Goal: Register for event/course

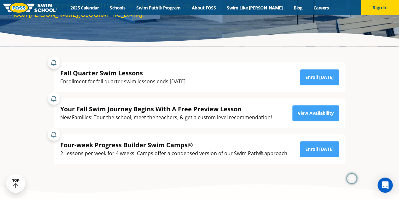
scroll to position [93, 0]
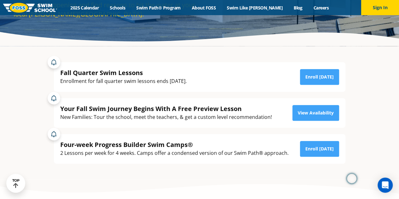
click at [169, 118] on div "New Families: Tour the school, meet the teachers, & get a custom level recommen…" at bounding box center [166, 117] width 212 height 9
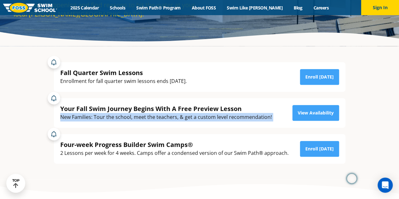
click at [169, 118] on div "New Families: Tour the school, meet the teachers, & get a custom level recommen…" at bounding box center [166, 117] width 212 height 9
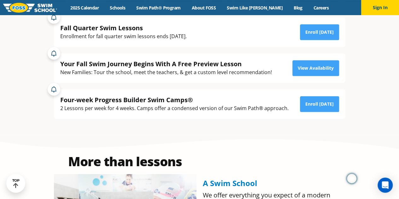
scroll to position [138, 0]
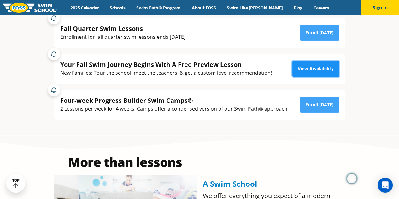
click at [323, 63] on link "View Availability" at bounding box center [316, 69] width 47 height 16
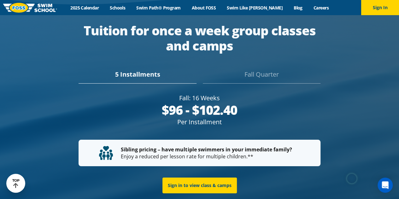
scroll to position [1133, 0]
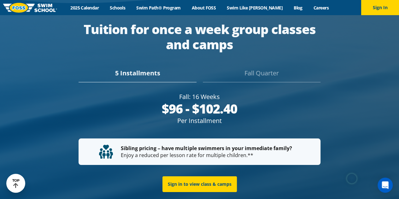
click at [273, 68] on div "Fall Quarter" at bounding box center [262, 75] width 118 height 14
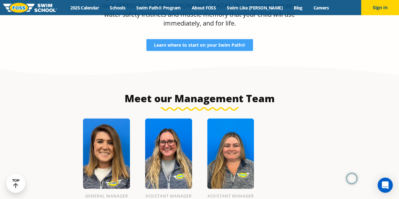
scroll to position [617, 0]
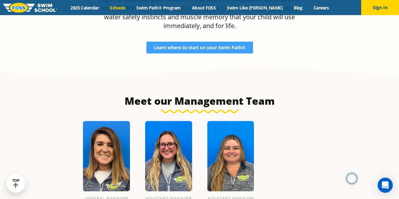
click at [127, 6] on link "Schools" at bounding box center [117, 8] width 27 height 6
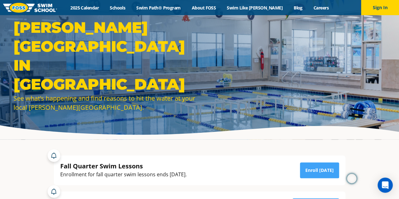
click at [102, 3] on div "Menu 2025 Calendar Schools Swim Path® Program About FOSS Swim Like Regan Blog C…" at bounding box center [199, 7] width 399 height 15
click at [103, 8] on link "2025 Calendar" at bounding box center [84, 8] width 39 height 6
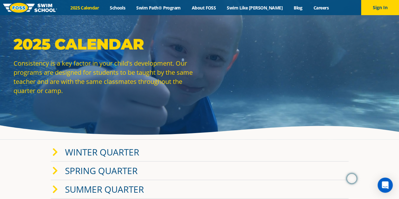
click at [113, 150] on link "Winter Quarter" at bounding box center [102, 152] width 74 height 12
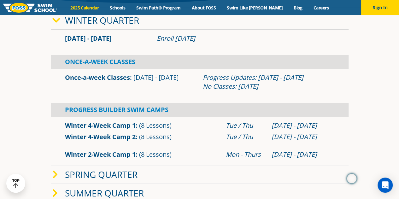
scroll to position [137, 0]
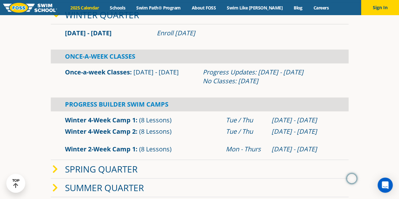
click at [113, 150] on link "Winter 2-Week Camp 1" at bounding box center [100, 149] width 71 height 9
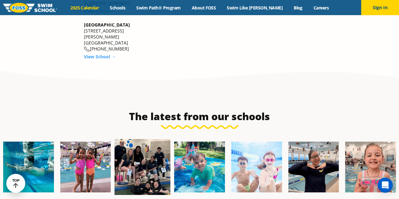
scroll to position [1135, 0]
